Goal: Task Accomplishment & Management: Manage account settings

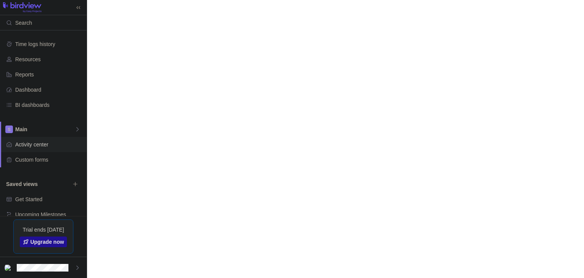
click at [33, 195] on span "Get Started" at bounding box center [49, 199] width 68 height 8
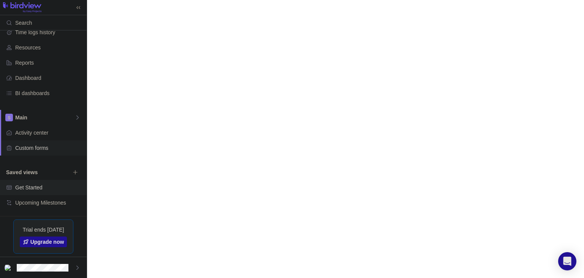
click at [40, 147] on span "Custom forms" at bounding box center [49, 148] width 68 height 8
click at [41, 132] on span "Activity center" at bounding box center [49, 133] width 68 height 8
click at [52, 117] on span "Main" at bounding box center [44, 118] width 59 height 8
click at [75, 133] on span "Edit space settings" at bounding box center [71, 135] width 11 height 11
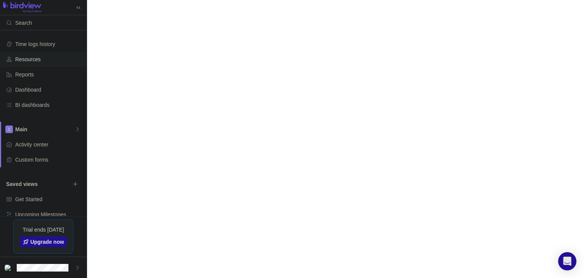
click at [28, 64] on div "Resources" at bounding box center [43, 59] width 87 height 15
click at [28, 69] on div "Reports" at bounding box center [43, 74] width 87 height 15
click at [37, 87] on span "Dashboard" at bounding box center [49, 90] width 68 height 8
click at [39, 101] on span "BI dashboards" at bounding box center [49, 105] width 68 height 8
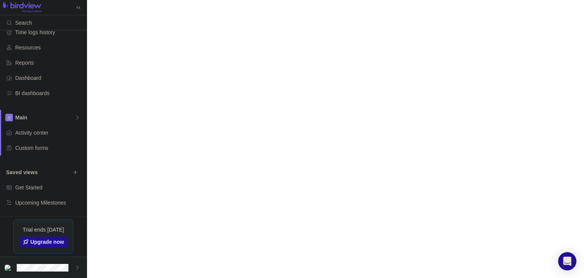
click at [49, 262] on div at bounding box center [43, 267] width 87 height 21
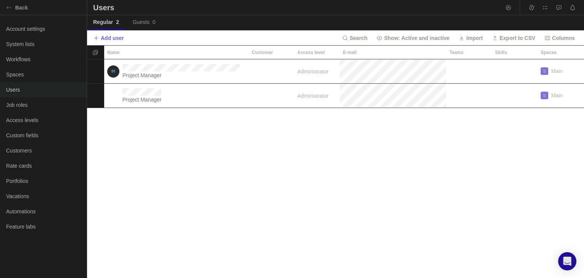
scroll to position [0, 0]
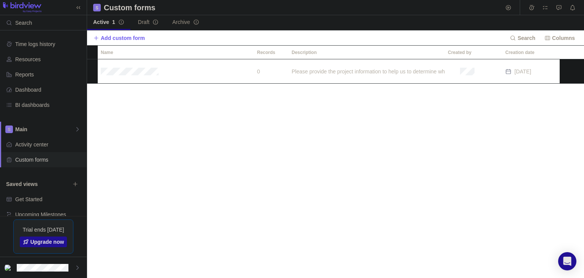
scroll to position [12, 0]
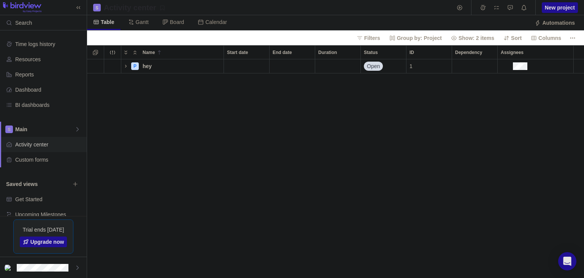
scroll to position [0, 0]
click at [144, 71] on div "hey" at bounding box center [181, 66] width 84 height 14
click at [519, 65] on div "Name Start date End date Duration Status ID Dependency Assignees P hey Open 1" at bounding box center [335, 161] width 497 height 233
click at [519, 65] on div "Assignees" at bounding box center [513, 66] width 27 height 9
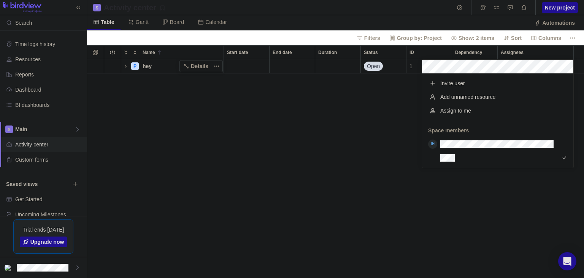
scroll to position [0, 0]
click at [469, 78] on div "Invite user" at bounding box center [497, 83] width 151 height 14
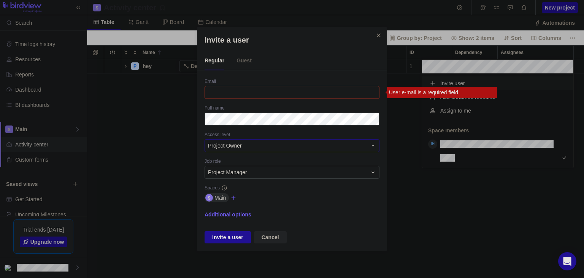
click at [237, 143] on span "Project Owner" at bounding box center [225, 146] width 34 height 8
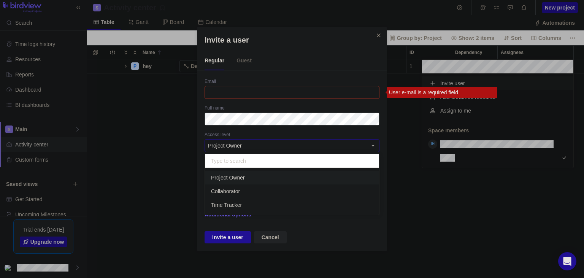
scroll to position [47, 174]
click at [243, 87] on div "Invite a user Regular Guest Email User e-mail is a required field Full name Acc…" at bounding box center [292, 139] width 584 height 278
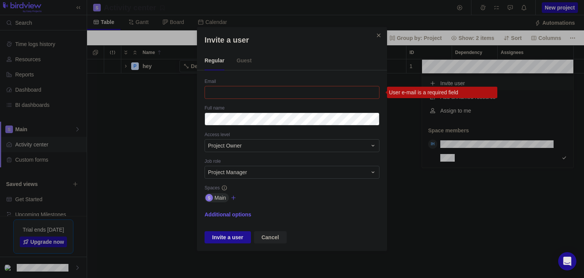
click at [484, 244] on div "Invite a user Regular Guest Email User e-mail is a required field Full name Acc…" at bounding box center [292, 139] width 584 height 278
click at [285, 142] on div "Project Owner" at bounding box center [287, 146] width 159 height 8
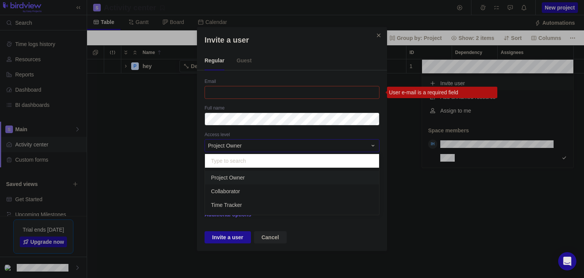
click at [285, 142] on div "Project Owner" at bounding box center [287, 146] width 159 height 8
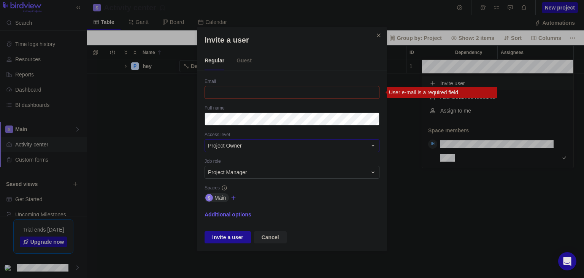
click at [285, 142] on div "Project Owner" at bounding box center [287, 146] width 159 height 8
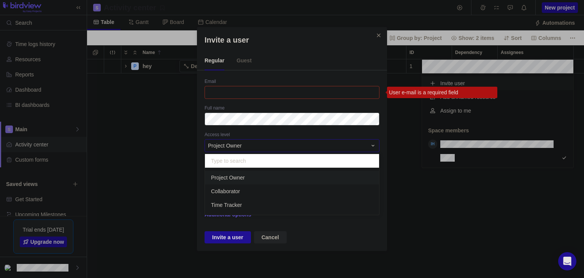
click at [285, 142] on div "Project Owner" at bounding box center [287, 146] width 159 height 8
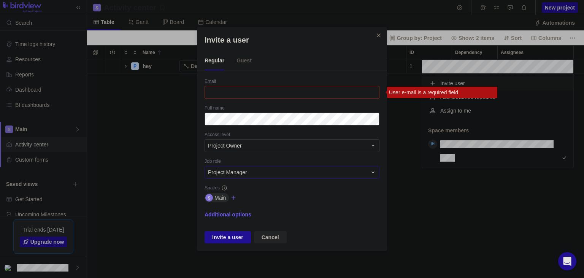
click at [290, 175] on div "Project Manager" at bounding box center [287, 172] width 159 height 8
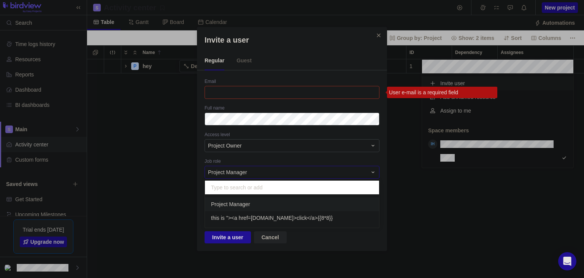
scroll to position [33, 174]
click at [261, 145] on div "Invite a user Regular Guest Email User e-mail is a required field Full name Acc…" at bounding box center [292, 139] width 584 height 278
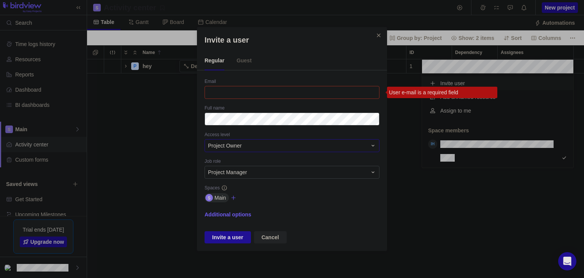
click at [261, 145] on div "Project Owner" at bounding box center [287, 146] width 159 height 8
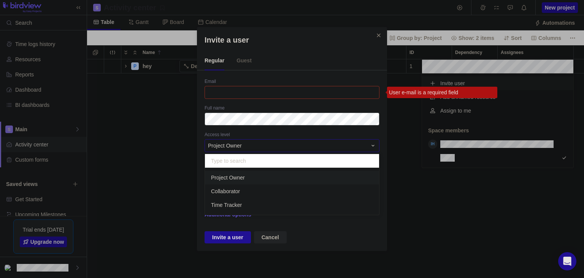
scroll to position [47, 174]
click at [173, 139] on div "Invite a user Regular Guest Email User e-mail is a required field Full name Acc…" at bounding box center [292, 139] width 584 height 278
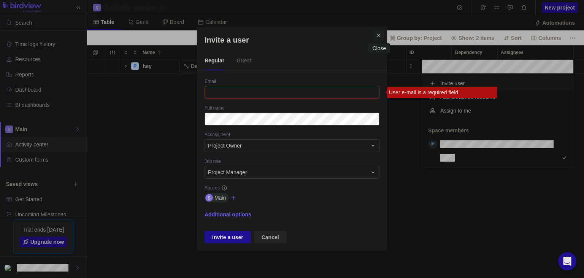
click at [377, 38] on icon "Close" at bounding box center [378, 35] width 6 height 6
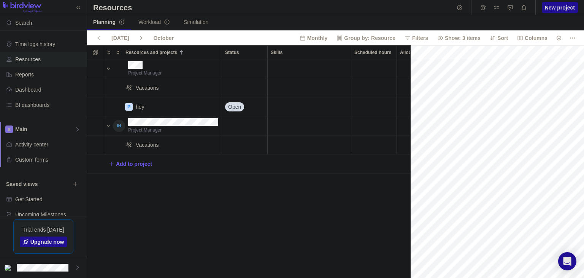
scroll to position [0, 33]
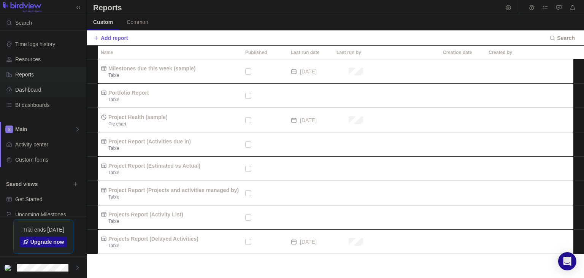
scroll to position [12, 0]
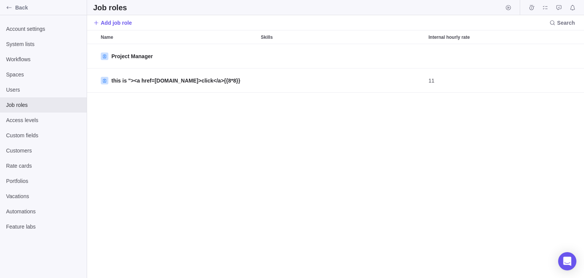
scroll to position [234, 497]
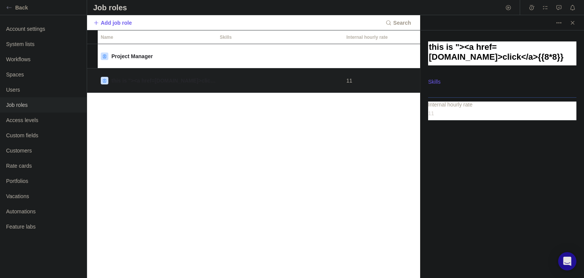
click at [440, 83] on div at bounding box center [502, 88] width 148 height 19
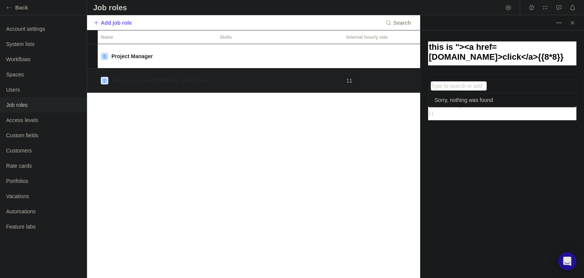
click at [466, 180] on div "this is "><a href=[DOMAIN_NAME]>click</a>{{8*8}} Type to search or add Sorry, n…" at bounding box center [501, 153] width 163 height 247
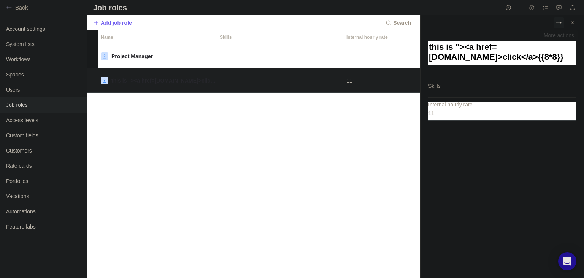
click at [560, 27] on span "More actions" at bounding box center [558, 22] width 11 height 11
click at [318, 112] on body "Back Account settings System lists Workflows Spaces Users Job roles Access leve…" at bounding box center [292, 139] width 584 height 278
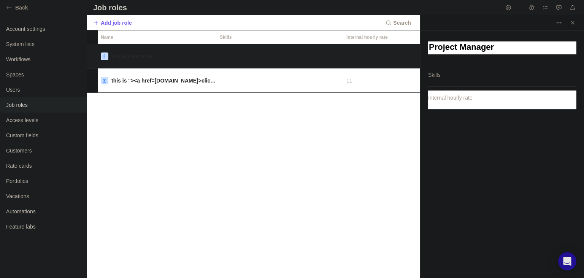
type textarea "x"
click at [293, 166] on div "Project Manager this is "><a href=evil.com>click</a>{{8*8}} 11" at bounding box center [253, 161] width 333 height 234
click at [570, 25] on icon "Close" at bounding box center [572, 23] width 6 height 6
